Goal: Task Accomplishment & Management: Complete application form

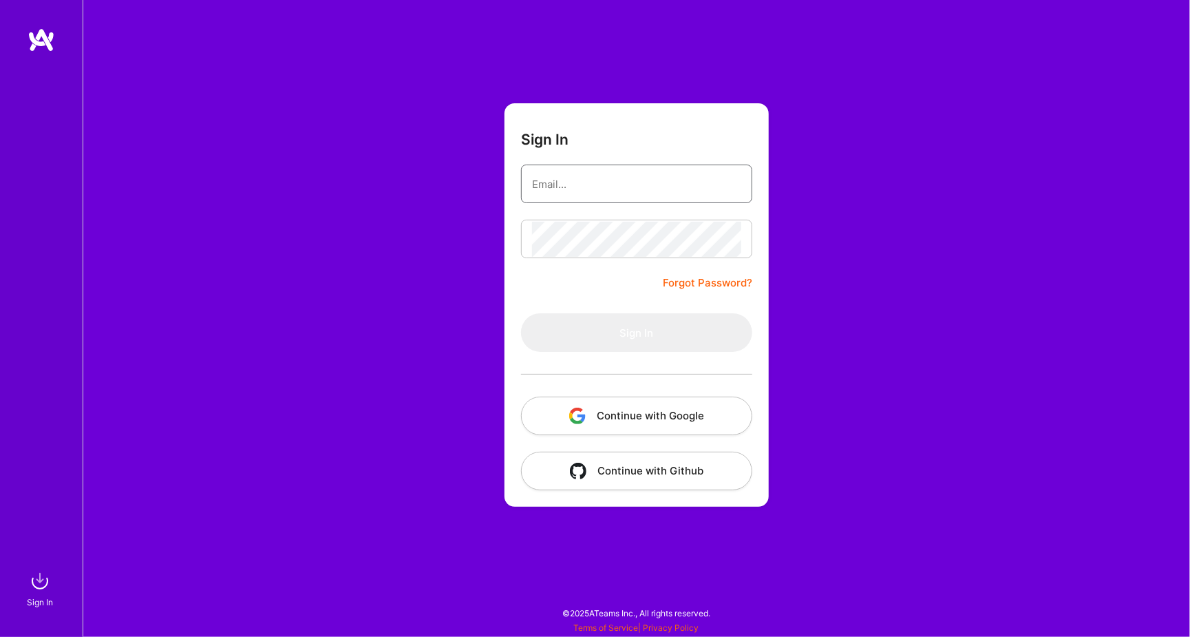
type input "[EMAIL_ADDRESS][DOMAIN_NAME]"
click at [637, 332] on button "Sign In" at bounding box center [636, 332] width 231 height 39
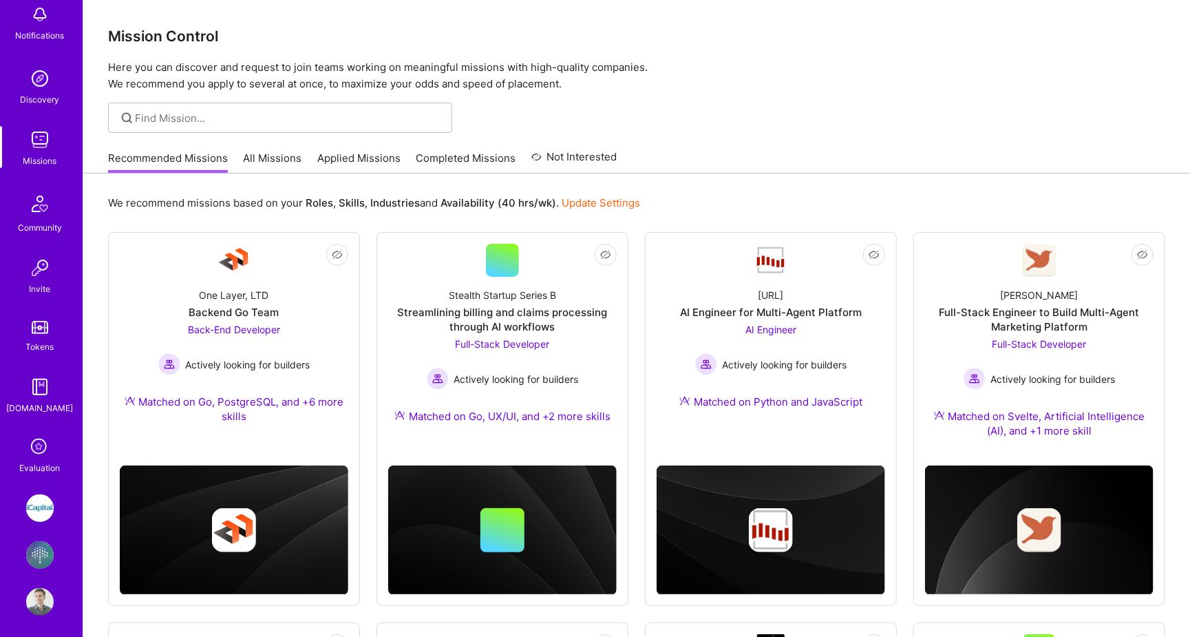
scroll to position [78, 0]
click at [48, 549] on img at bounding box center [40, 556] width 28 height 28
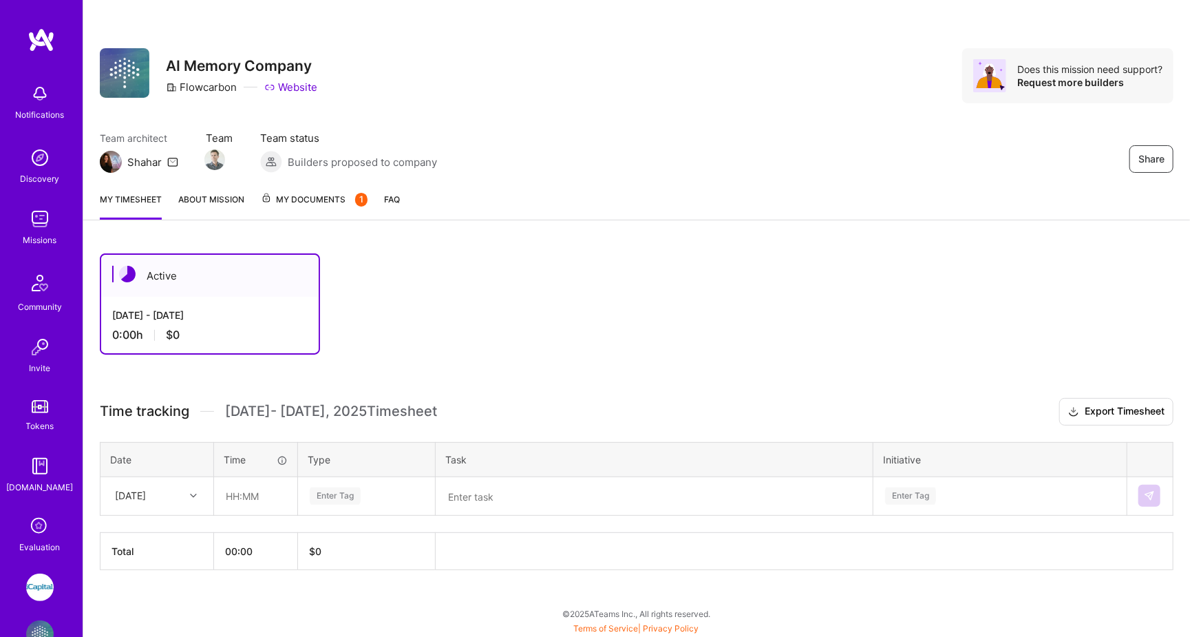
click at [318, 203] on span "My Documents 1" at bounding box center [314, 199] width 107 height 15
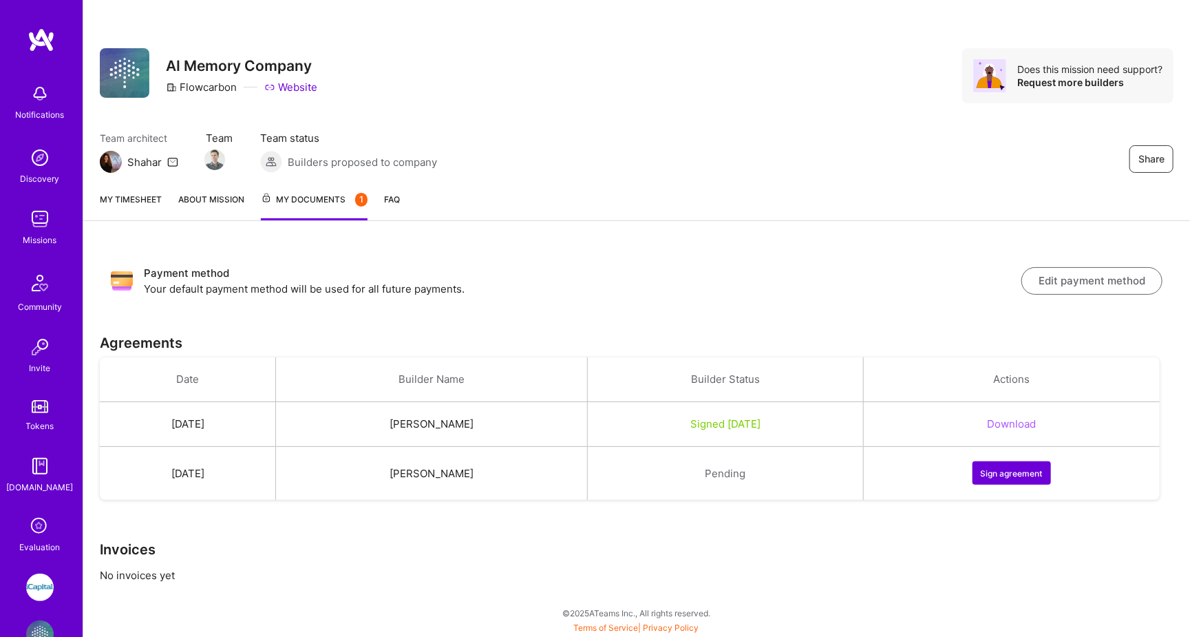
click at [1010, 470] on button "Sign agreement" at bounding box center [1012, 472] width 78 height 23
click at [222, 198] on link "About Mission" at bounding box center [211, 206] width 66 height 28
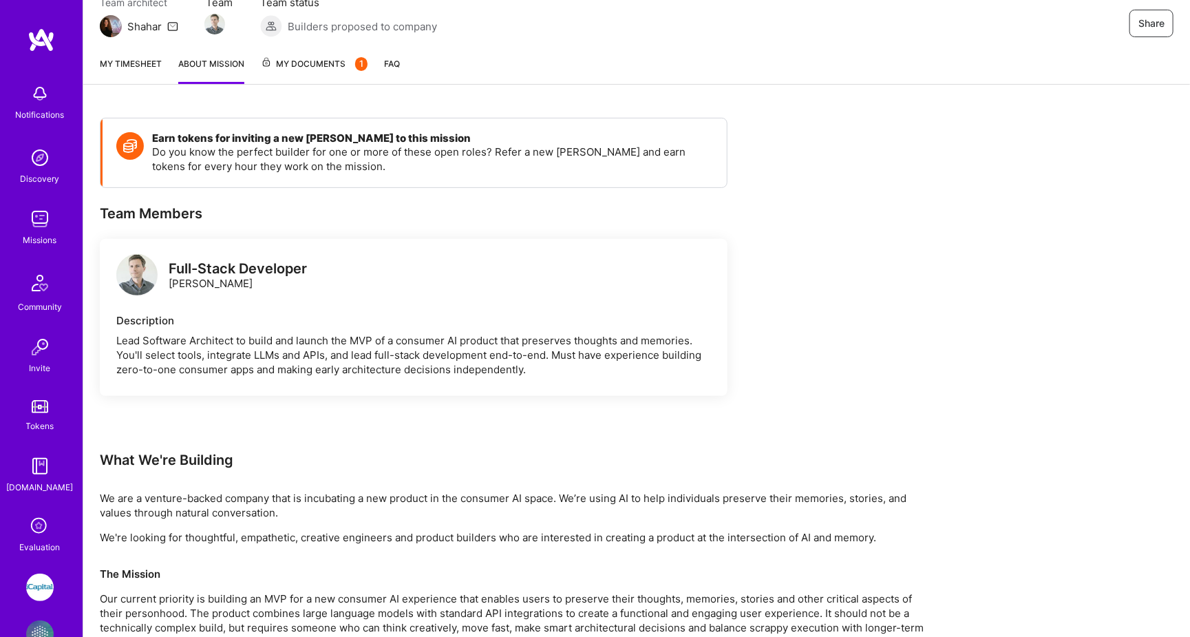
scroll to position [20, 0]
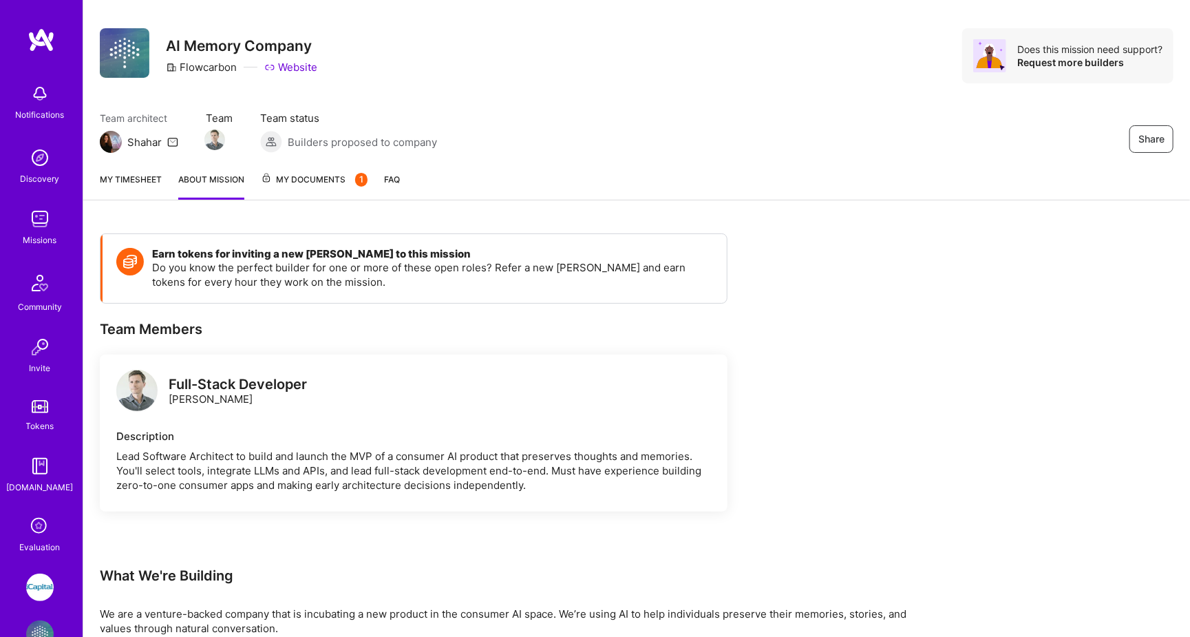
click at [118, 176] on link "My timesheet" at bounding box center [131, 186] width 62 height 28
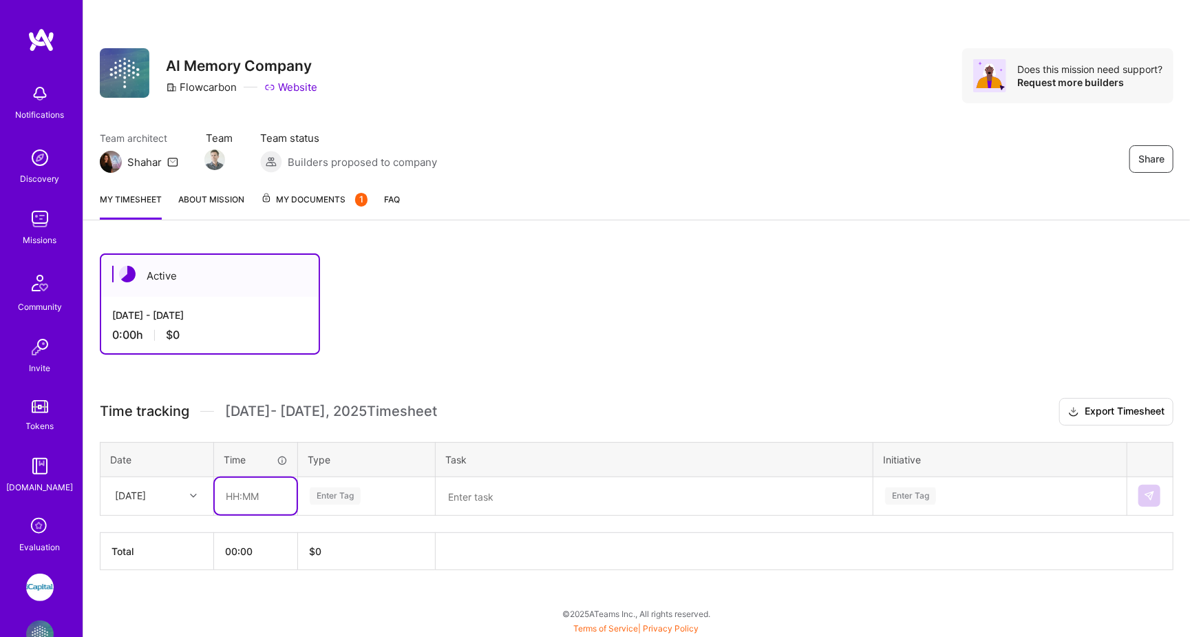
click at [253, 496] on input "text" at bounding box center [256, 496] width 82 height 36
type input "02:00"
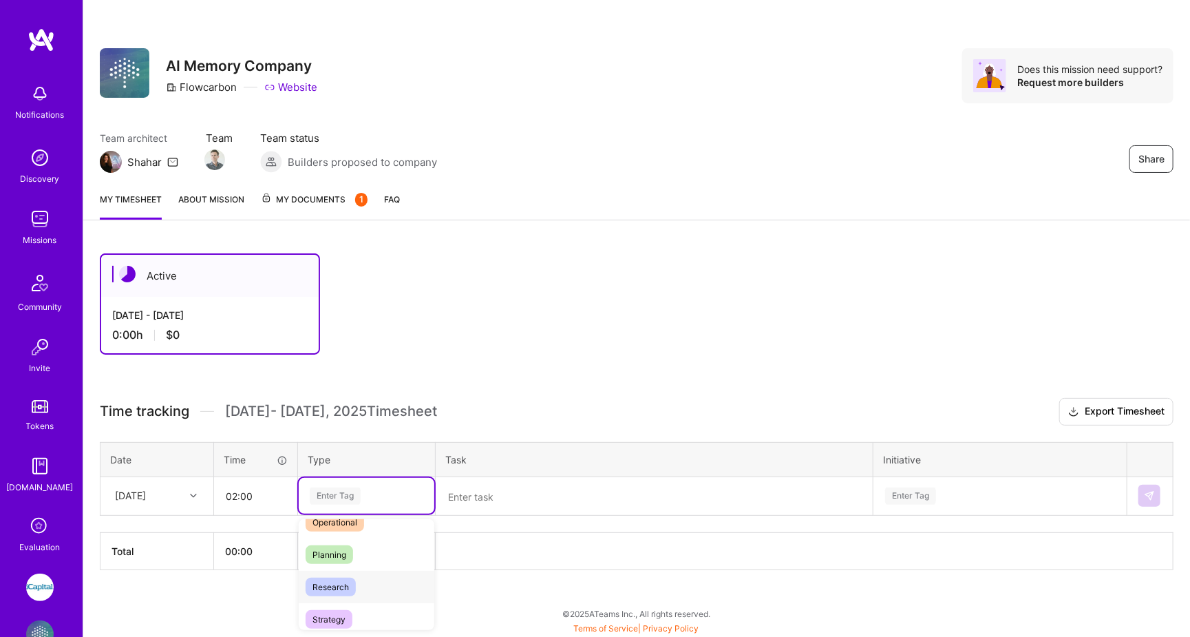
scroll to position [262, 0]
click at [355, 531] on span "Operational" at bounding box center [335, 537] width 59 height 19
click at [479, 494] on textarea at bounding box center [654, 497] width 434 height 36
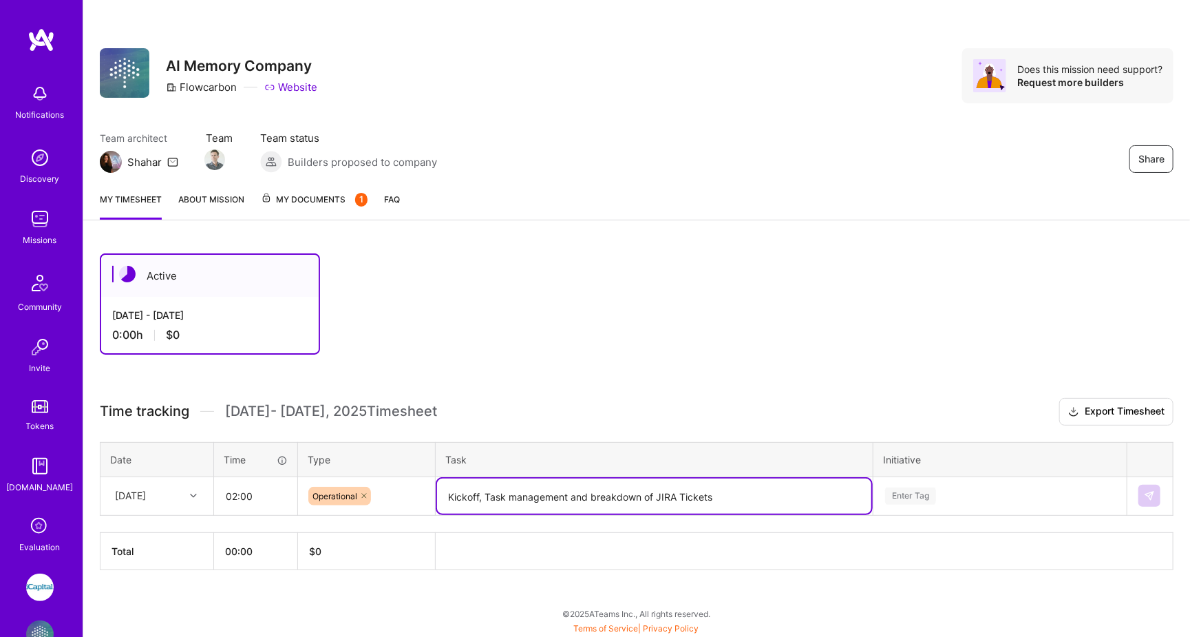
type textarea "Kickoff, Task management and breakdown of JIRA Tickets"
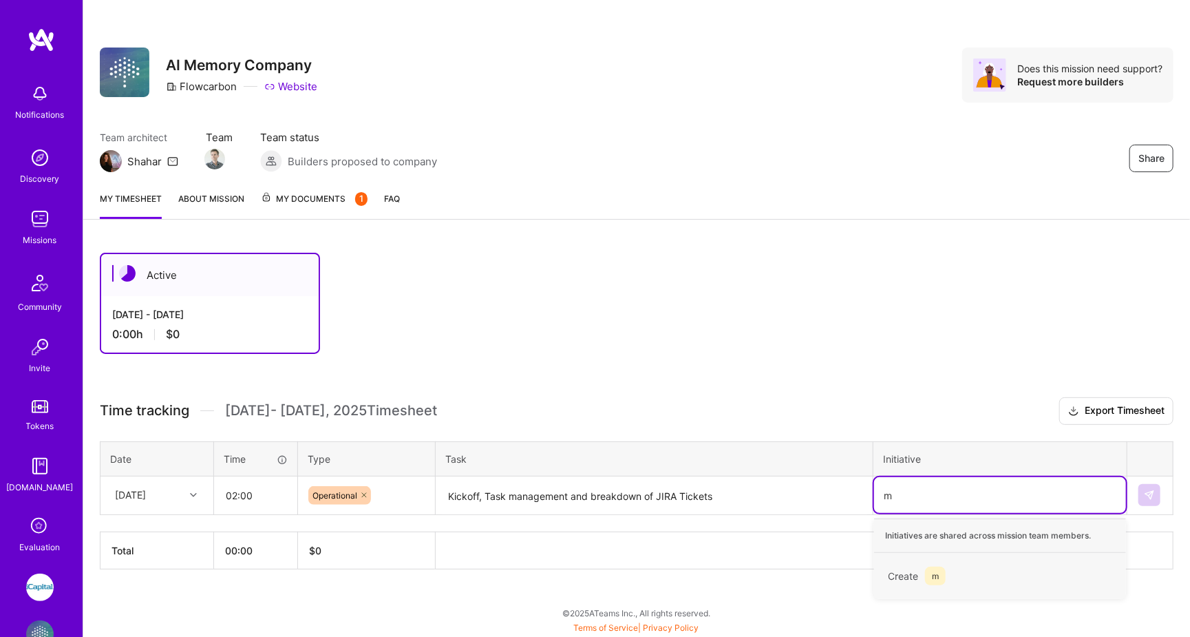
scroll to position [0, 0]
type input "mvp"
click at [933, 571] on span "mvp" at bounding box center [940, 576] width 30 height 19
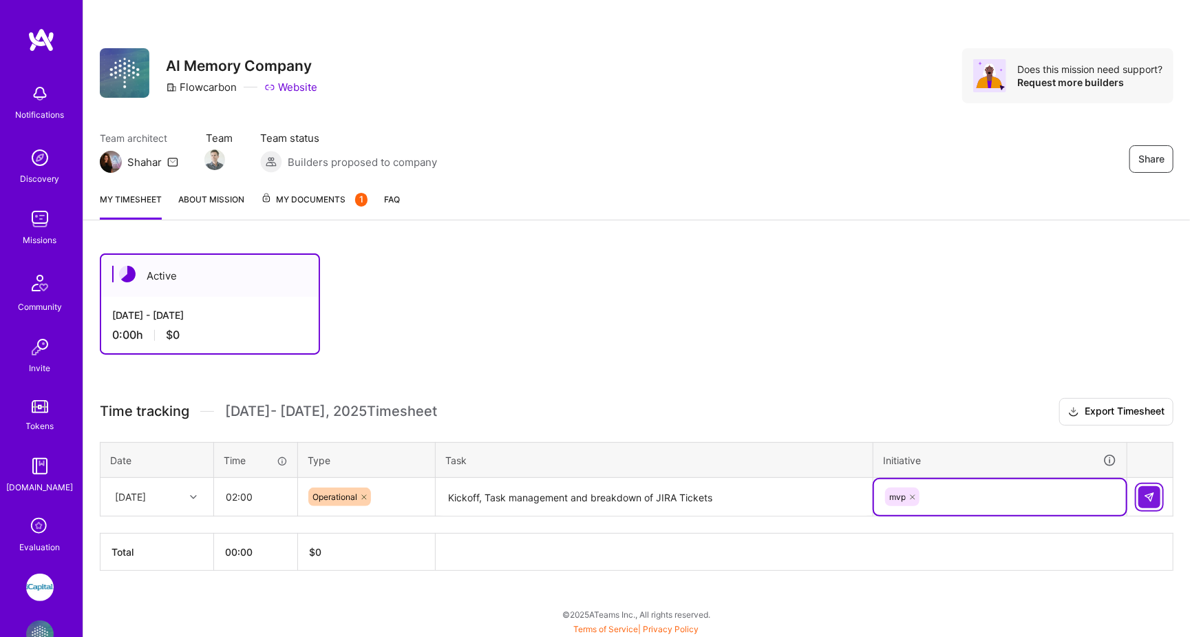
click at [1150, 492] on img at bounding box center [1149, 497] width 11 height 11
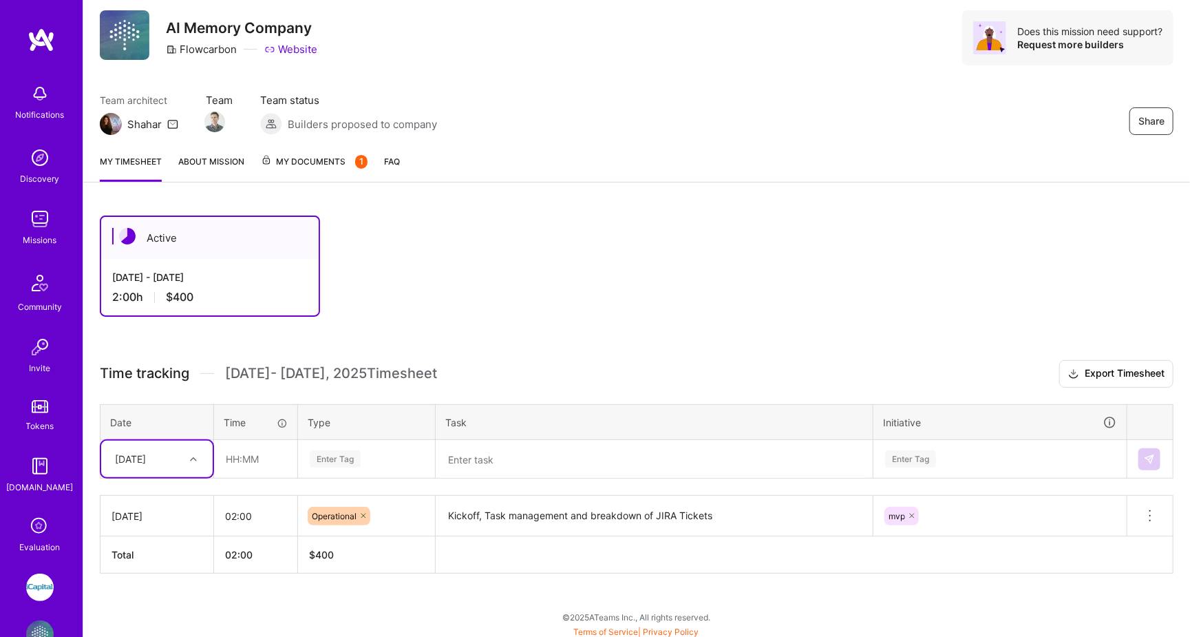
scroll to position [37, 0]
click at [319, 167] on span "My Documents 1" at bounding box center [314, 162] width 107 height 15
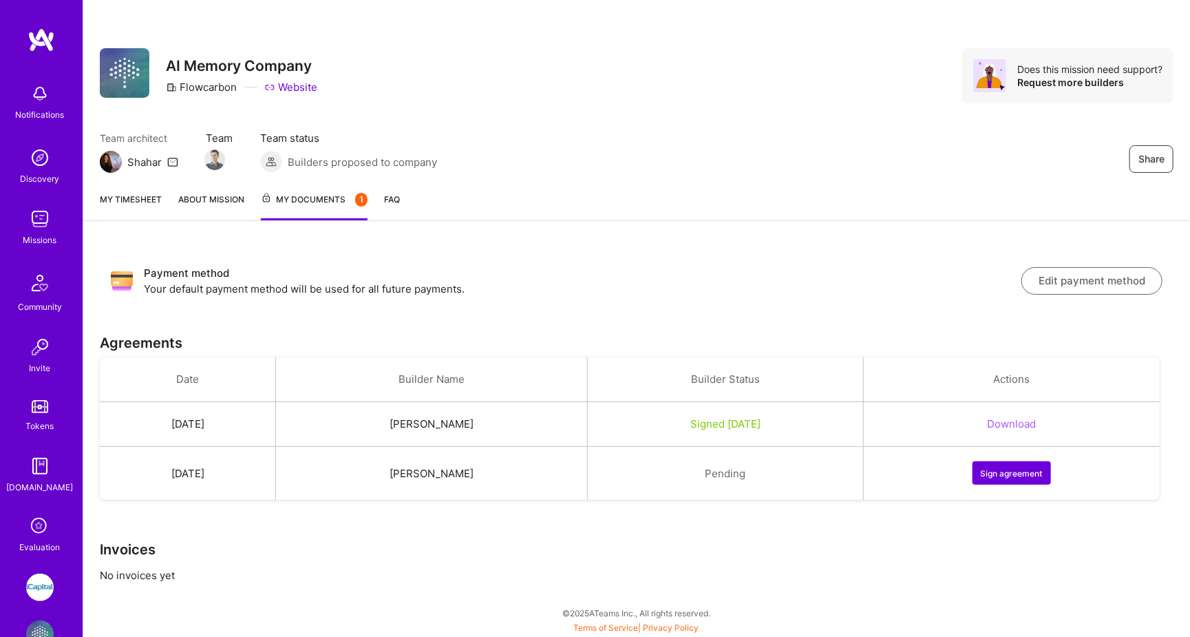
click at [127, 213] on link "My timesheet" at bounding box center [131, 206] width 62 height 28
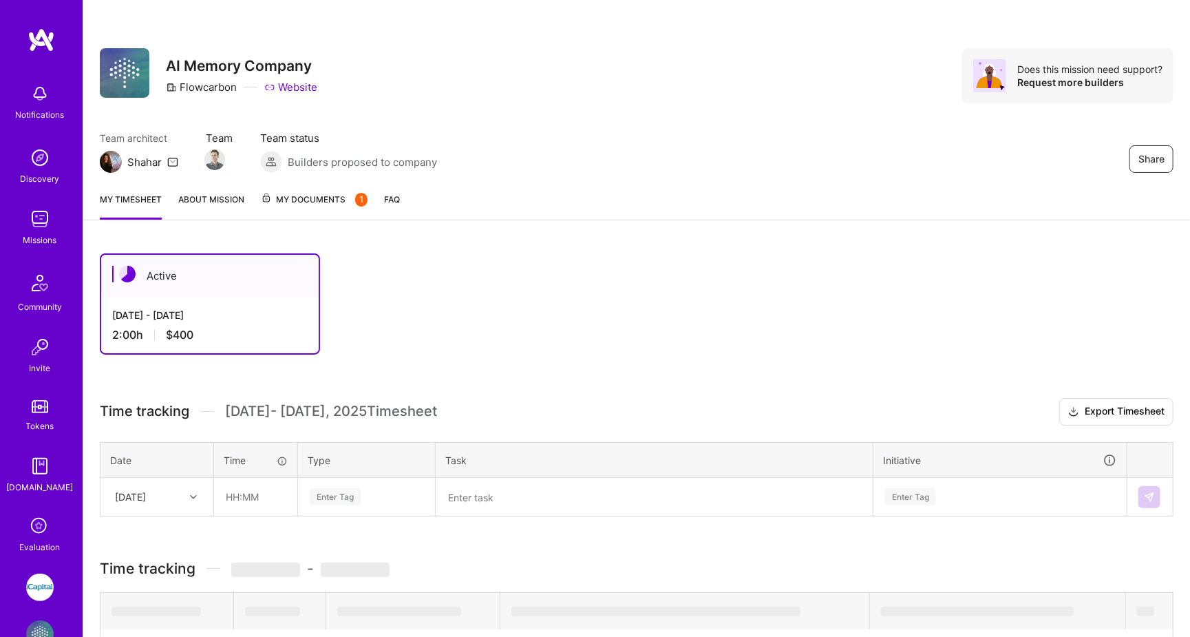
click at [44, 173] on div "Discovery" at bounding box center [40, 178] width 39 height 14
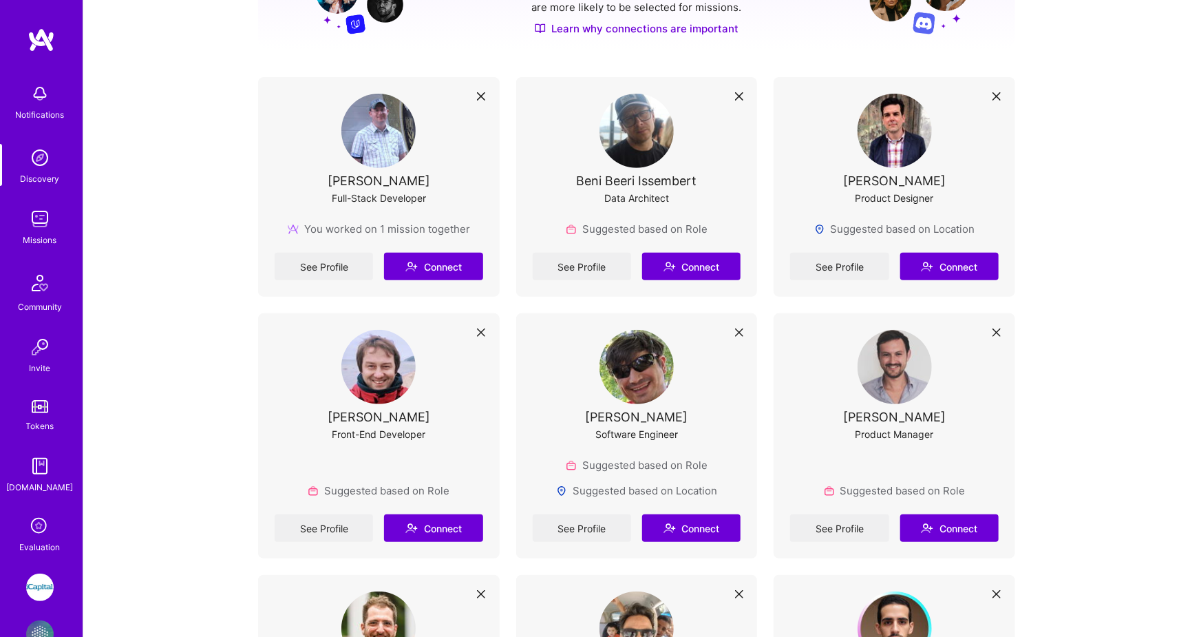
scroll to position [106, 0]
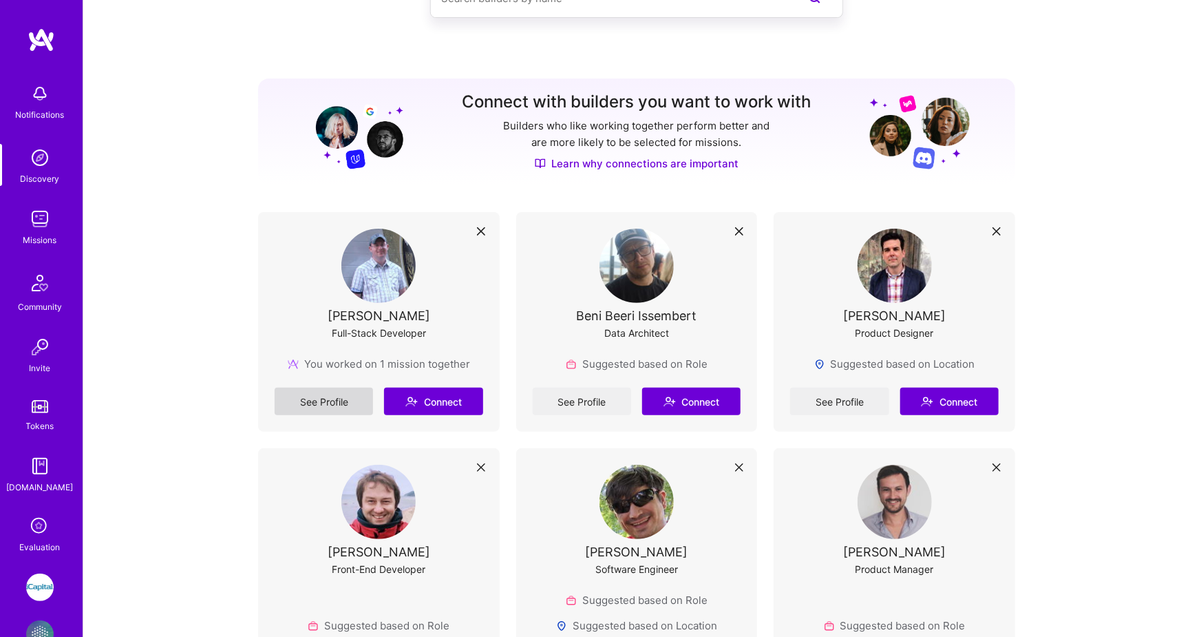
click at [329, 390] on link "See Profile" at bounding box center [324, 402] width 98 height 28
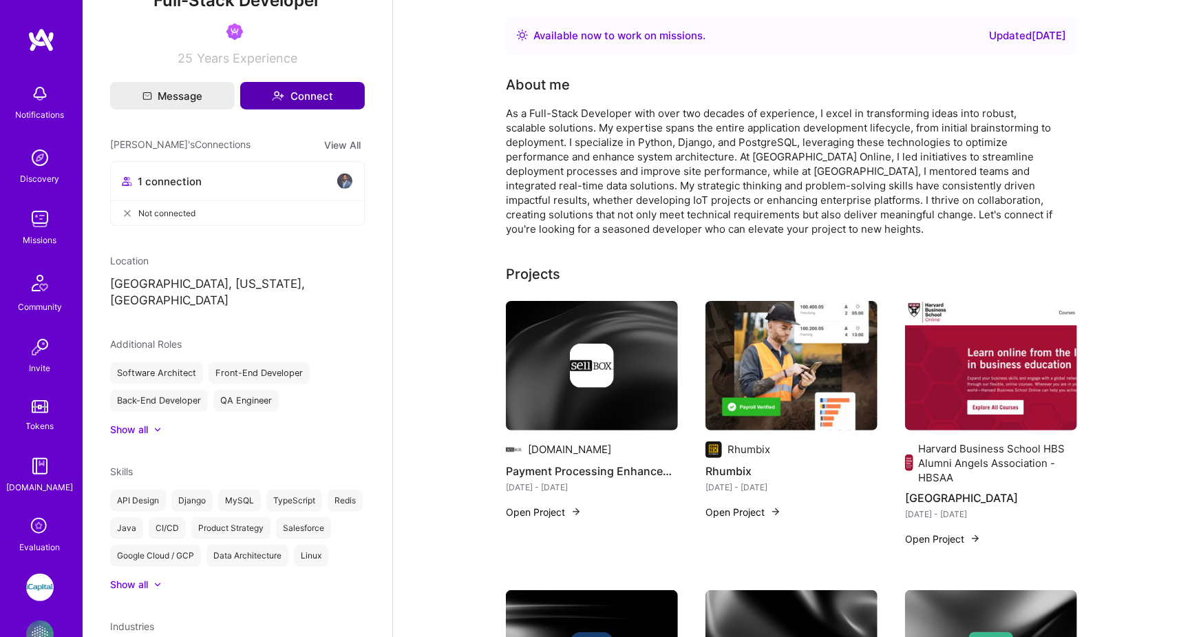
click at [288, 91] on button "Connect" at bounding box center [302, 96] width 125 height 28
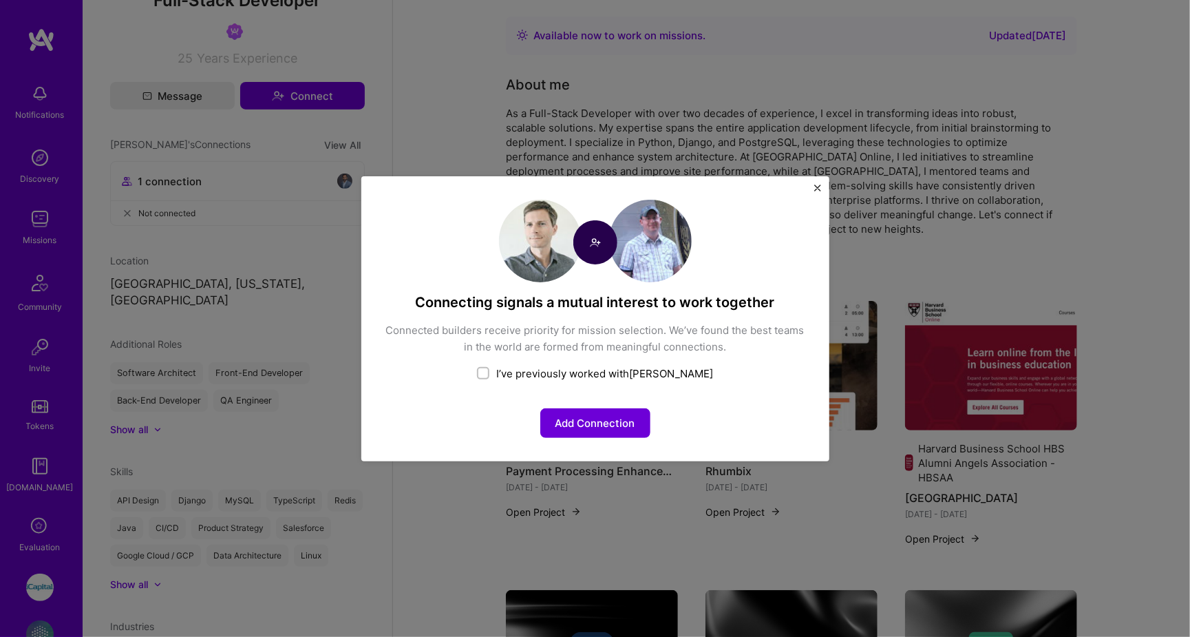
click at [564, 368] on div "I’ve previously worked with [PERSON_NAME]" at bounding box center [595, 373] width 421 height 14
checkbox input "true"
click at [605, 415] on button "Share your team experience" at bounding box center [595, 423] width 169 height 30
